Goal: Information Seeking & Learning: Learn about a topic

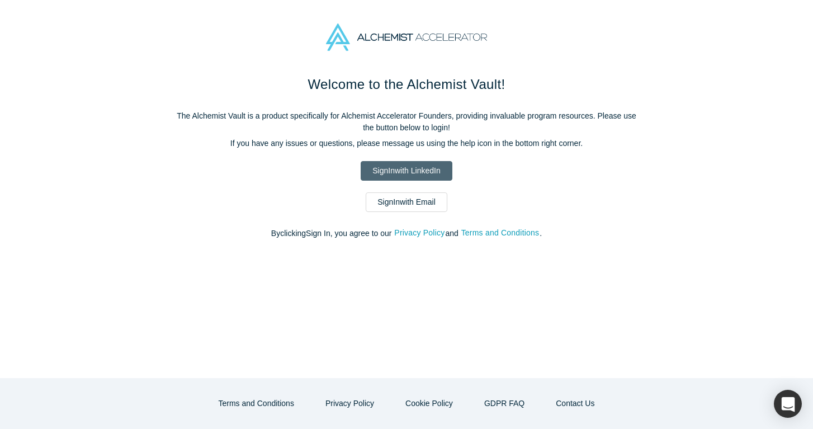
click at [411, 174] on link "Sign In with LinkedIn" at bounding box center [406, 171] width 91 height 20
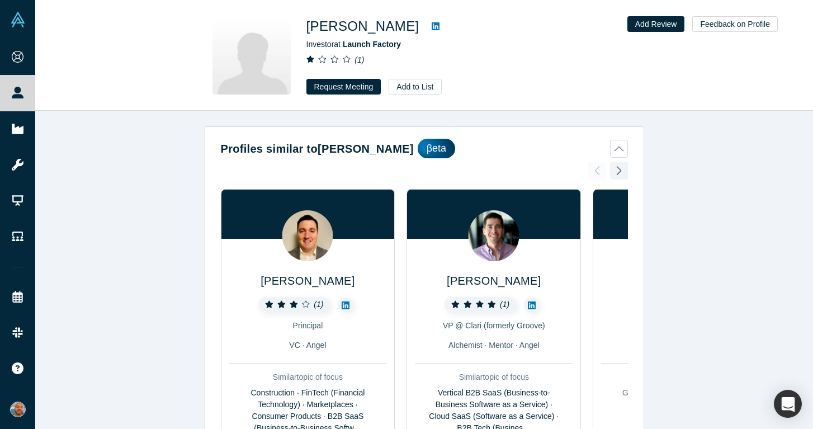
click at [133, 347] on div "Profiles similar to [PERSON_NAME] [PERSON_NAME] ( 1 ) Principal VC · Angel Simi…" at bounding box center [424, 270] width 778 height 318
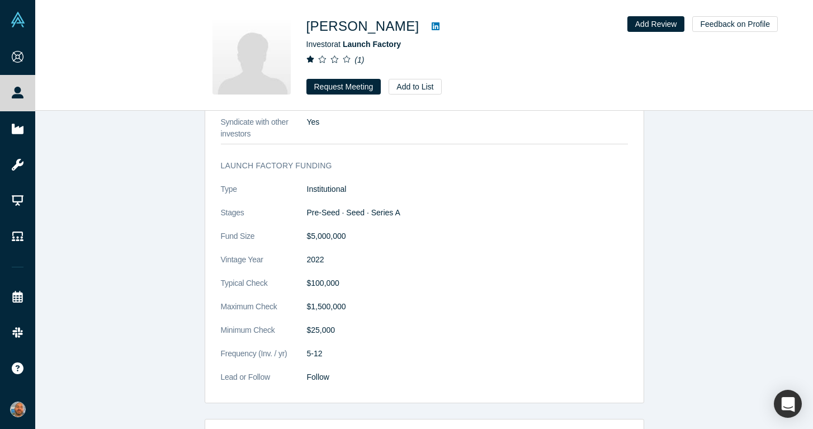
scroll to position [1149, 0]
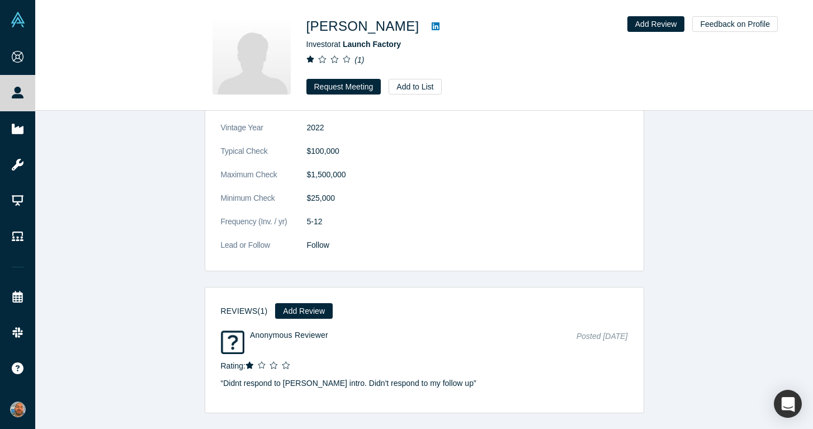
click at [432, 24] on icon at bounding box center [436, 26] width 8 height 8
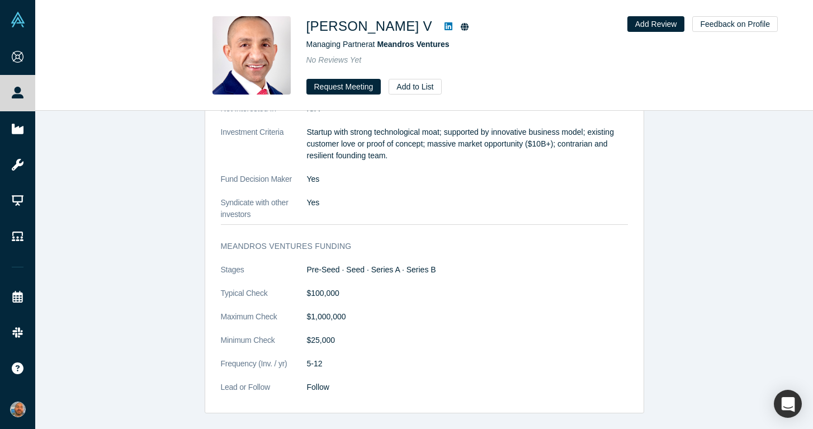
scroll to position [1285, 0]
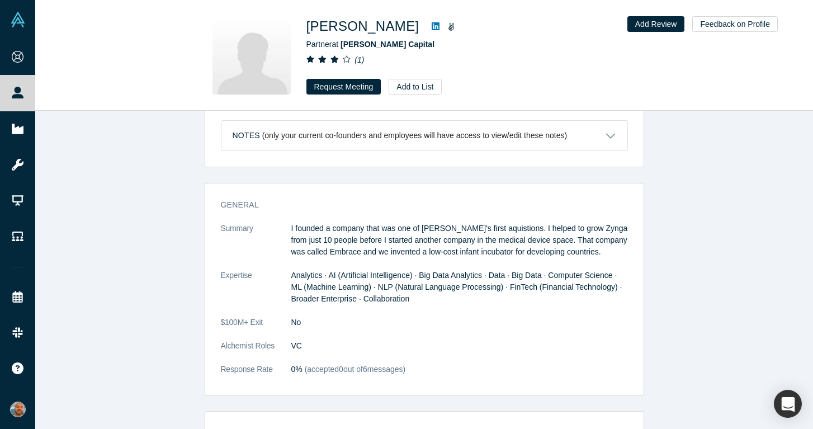
scroll to position [21, 0]
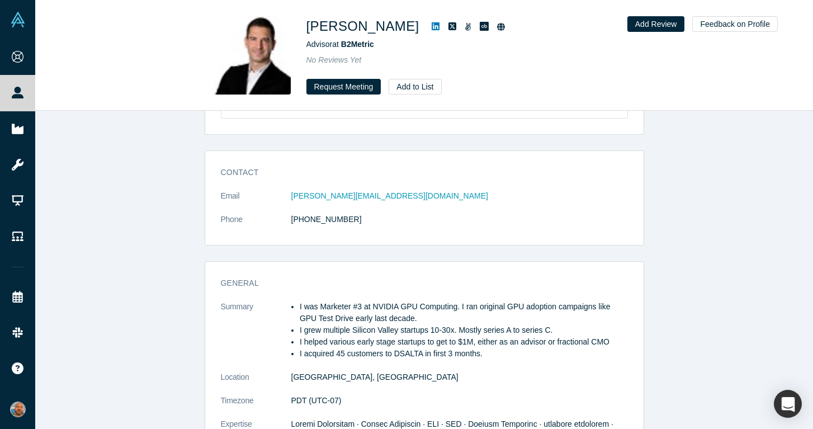
scroll to position [457, 0]
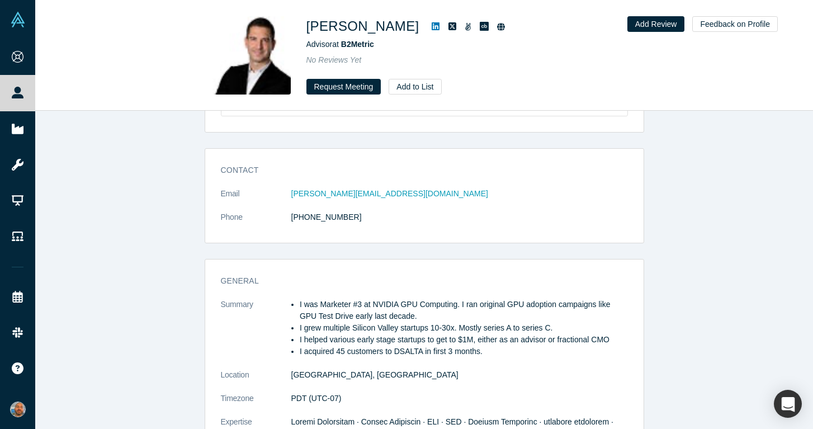
drag, startPoint x: 276, startPoint y: 344, endPoint x: 289, endPoint y: 317, distance: 30.0
click at [290, 317] on dt "Summary" at bounding box center [256, 334] width 70 height 70
click at [289, 317] on dt "Summary" at bounding box center [256, 334] width 70 height 70
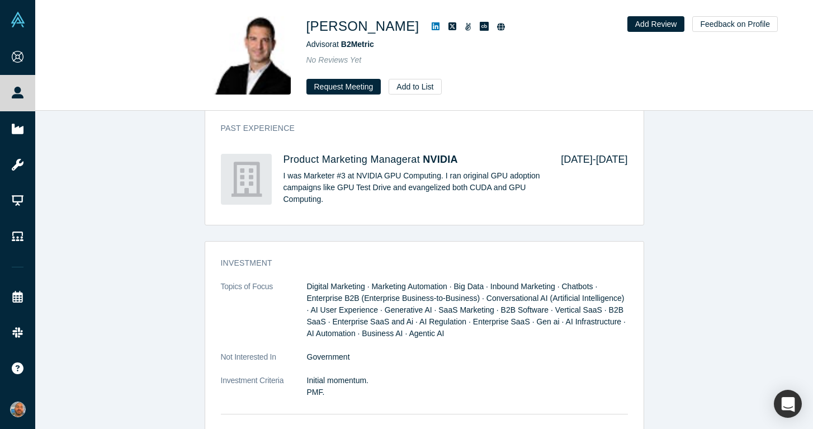
scroll to position [1198, 0]
